Goal: Task Accomplishment & Management: Manage account settings

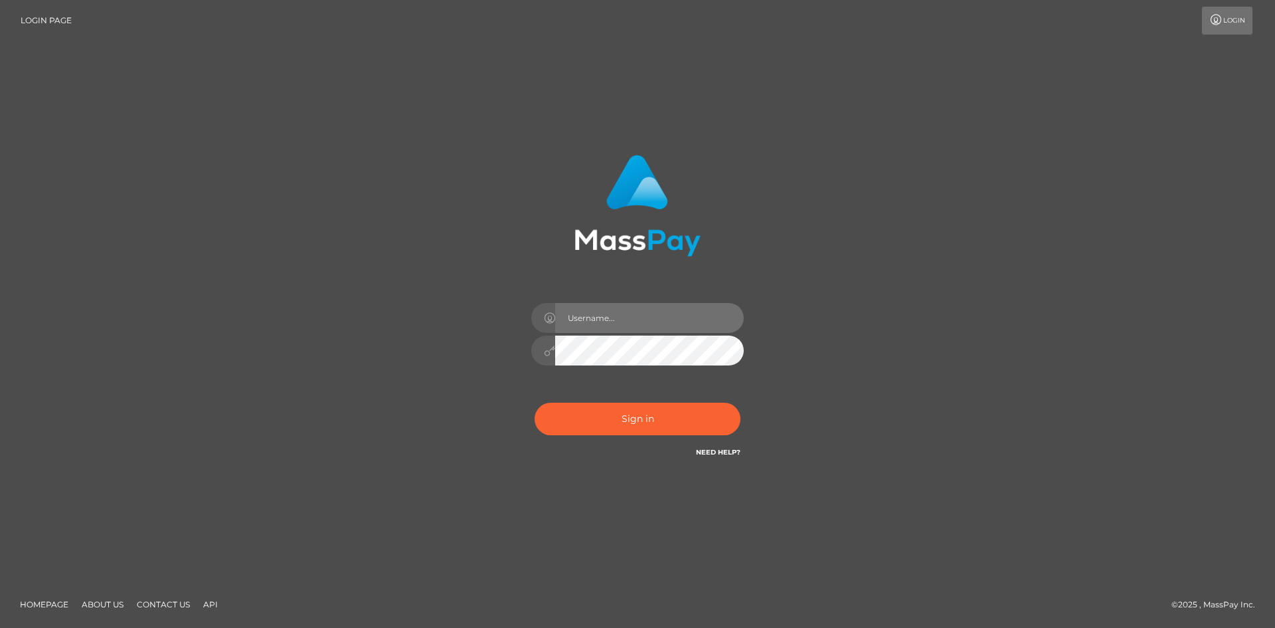
click at [628, 323] on input "text" at bounding box center [649, 318] width 189 height 30
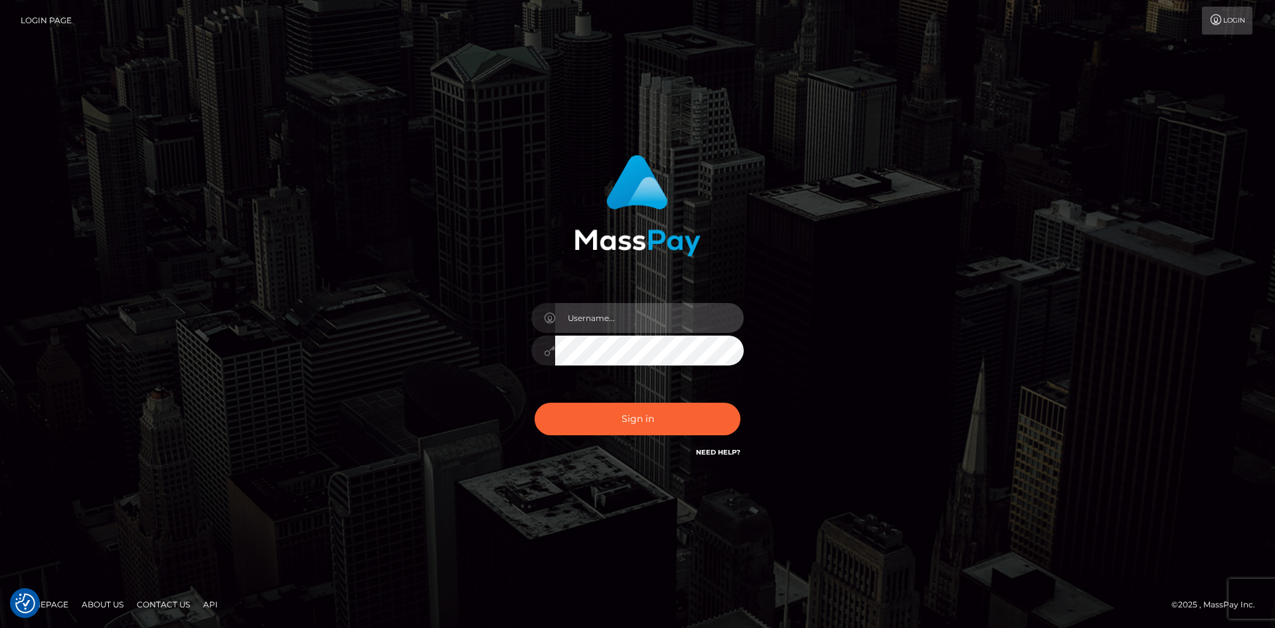
click at [614, 319] on input "text" at bounding box center [649, 318] width 189 height 30
type input "faisal_uplift"
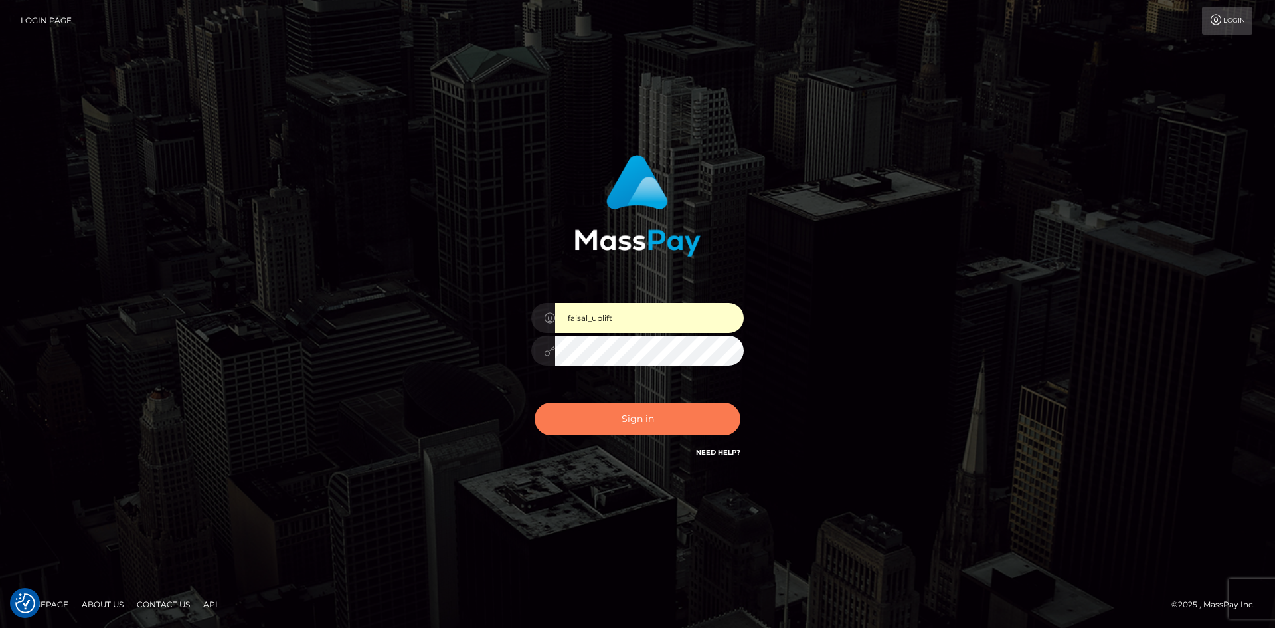
click at [646, 414] on button "Sign in" at bounding box center [638, 418] width 206 height 33
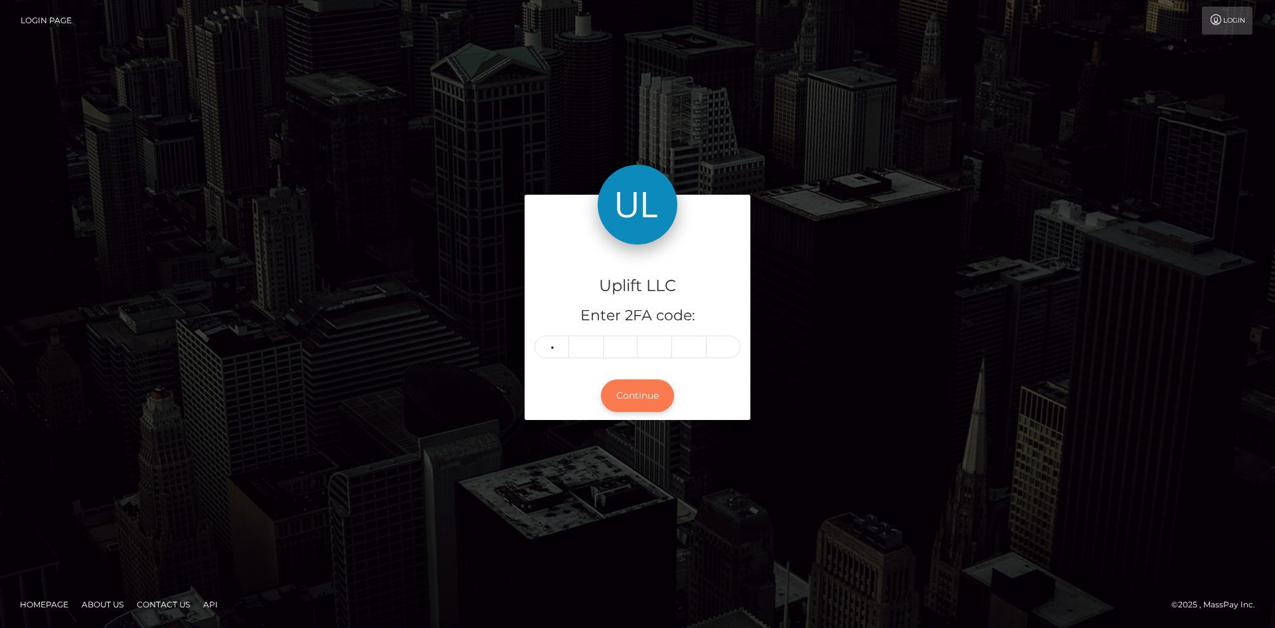
type input "3"
type input "8"
type input "3"
type input "6"
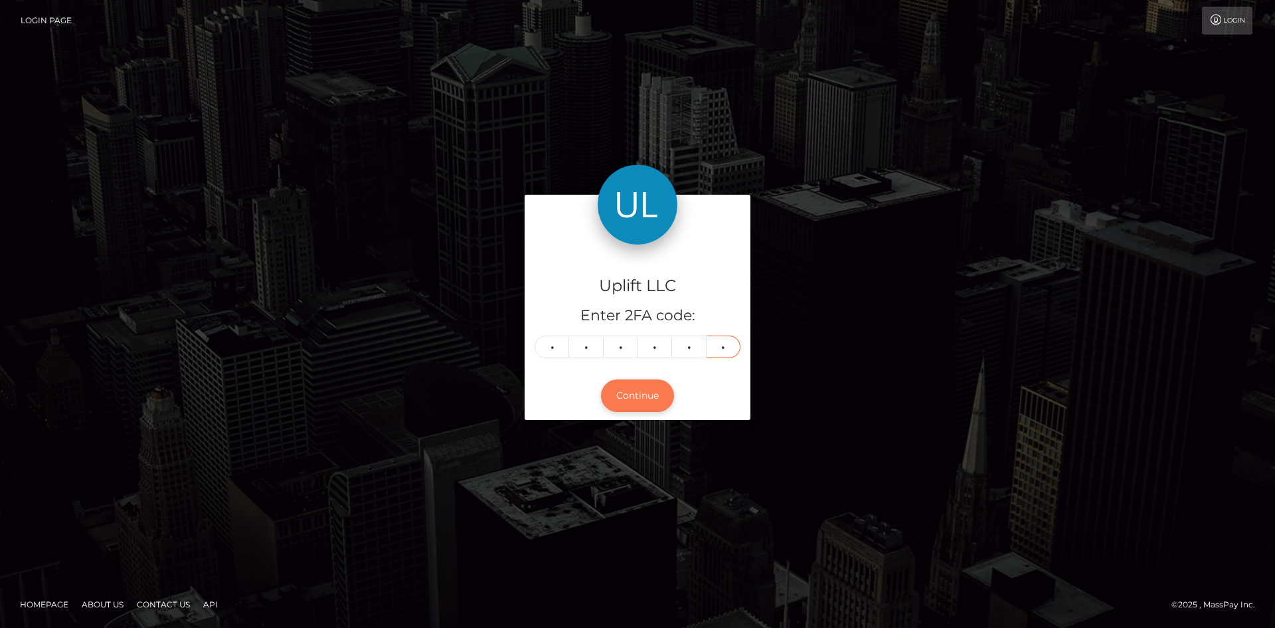
type input "4"
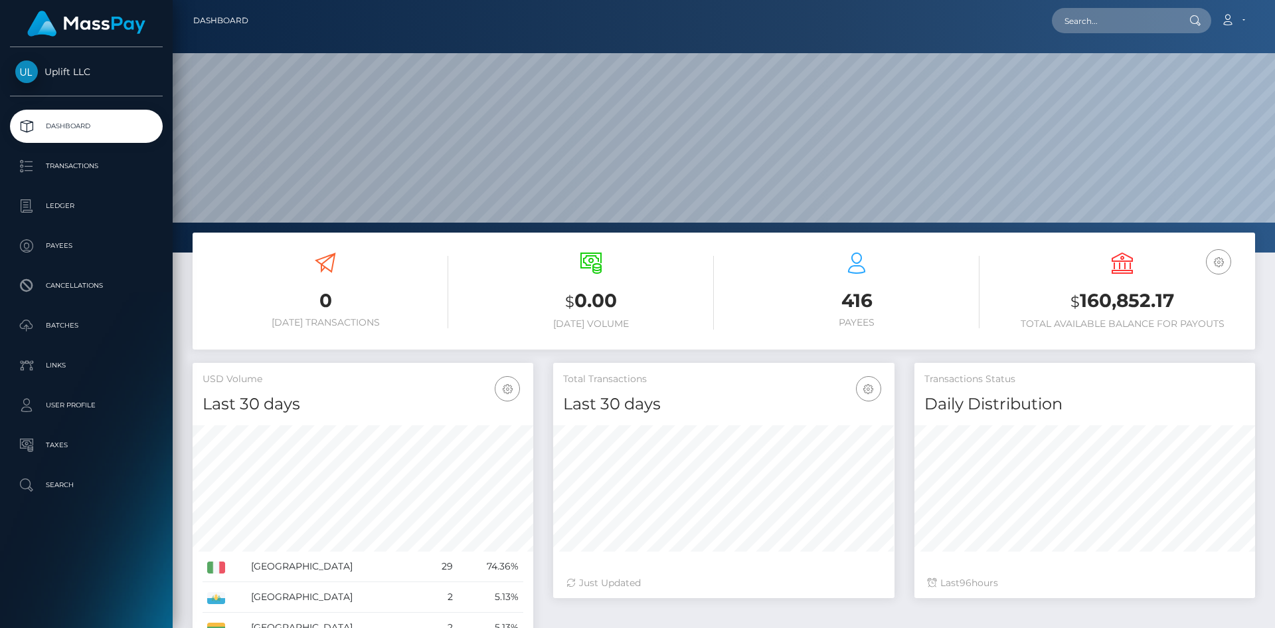
scroll to position [236, 341]
click at [58, 210] on p "Ledger" at bounding box center [86, 206] width 142 height 20
